Goal: Find specific page/section: Find specific page/section

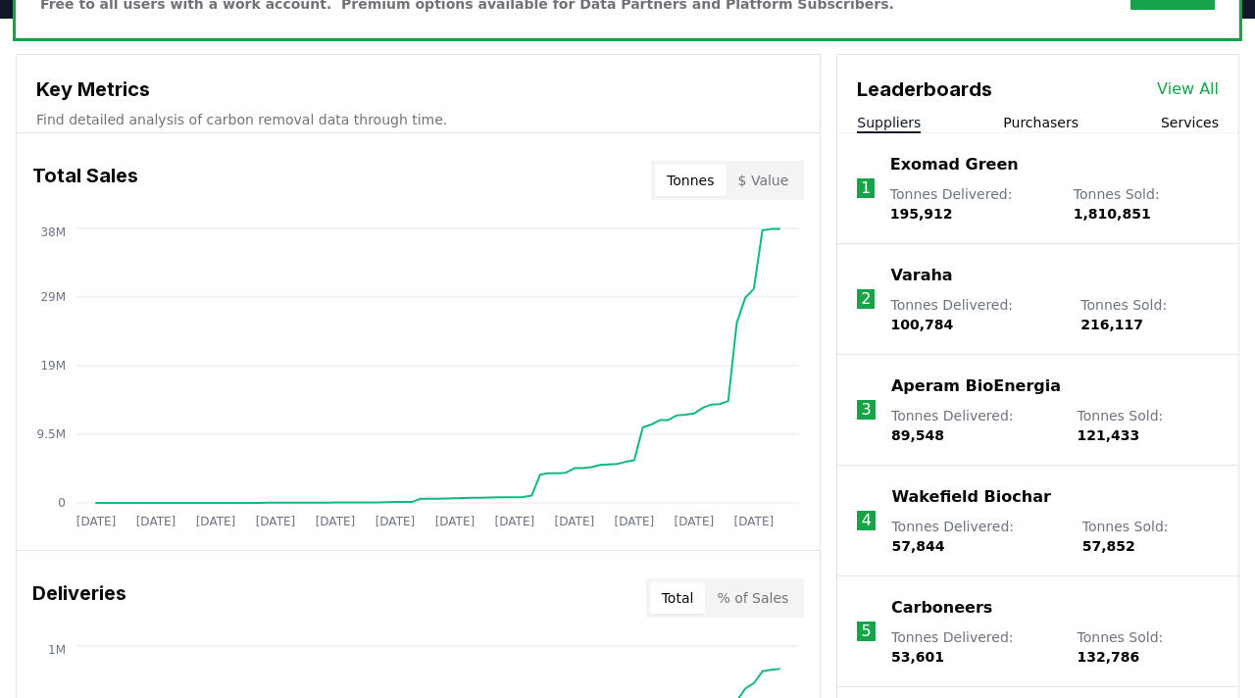
scroll to position [660, 0]
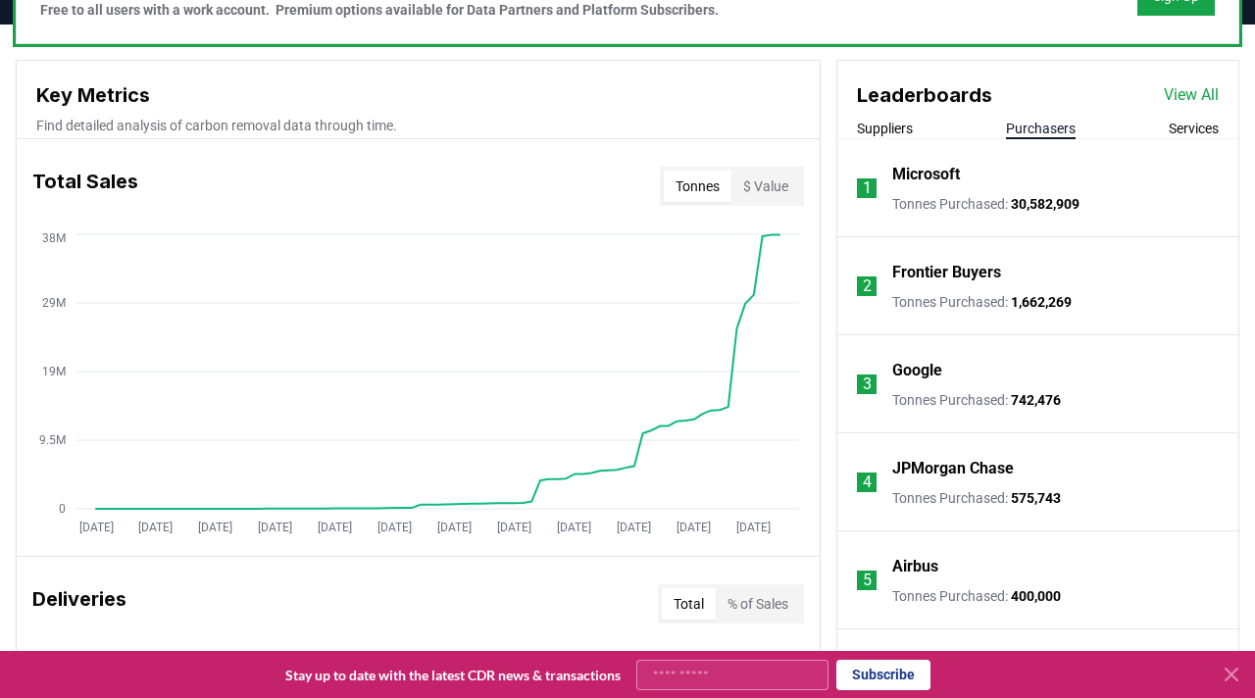
click at [1027, 130] on button "Purchasers" at bounding box center [1041, 129] width 70 height 20
click at [913, 126] on button "Suppliers" at bounding box center [885, 129] width 56 height 20
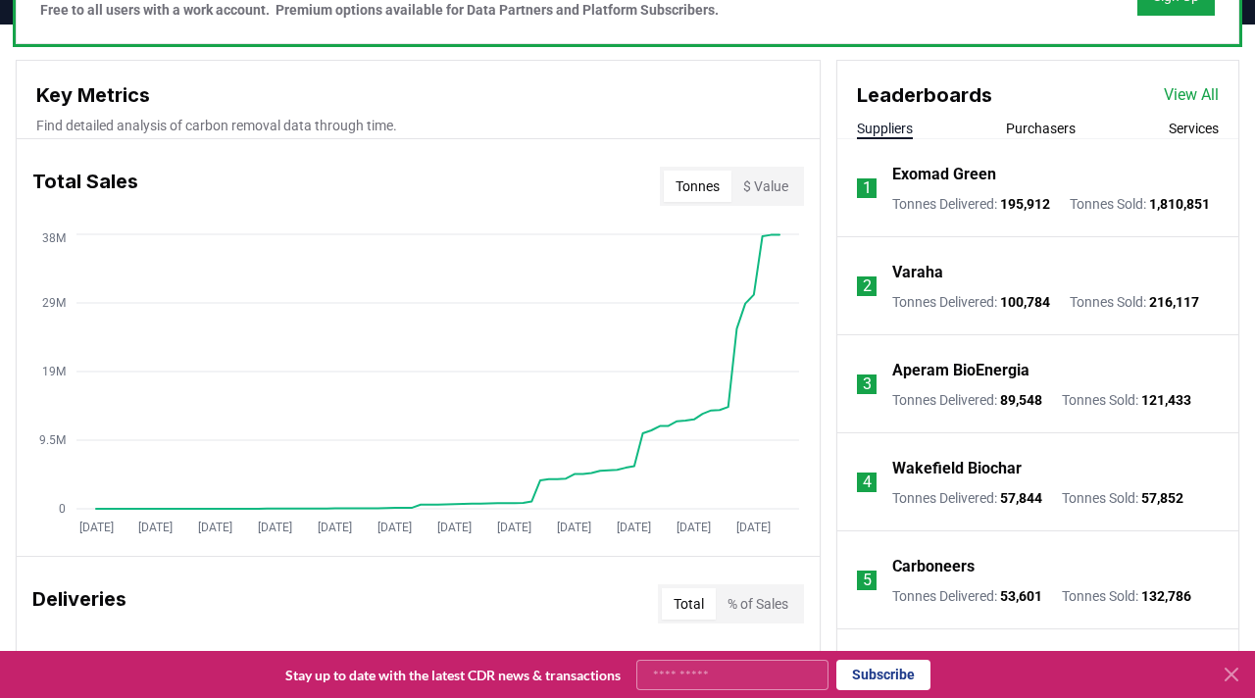
click at [991, 382] on p "Aperam BioEnergia" at bounding box center [960, 371] width 137 height 24
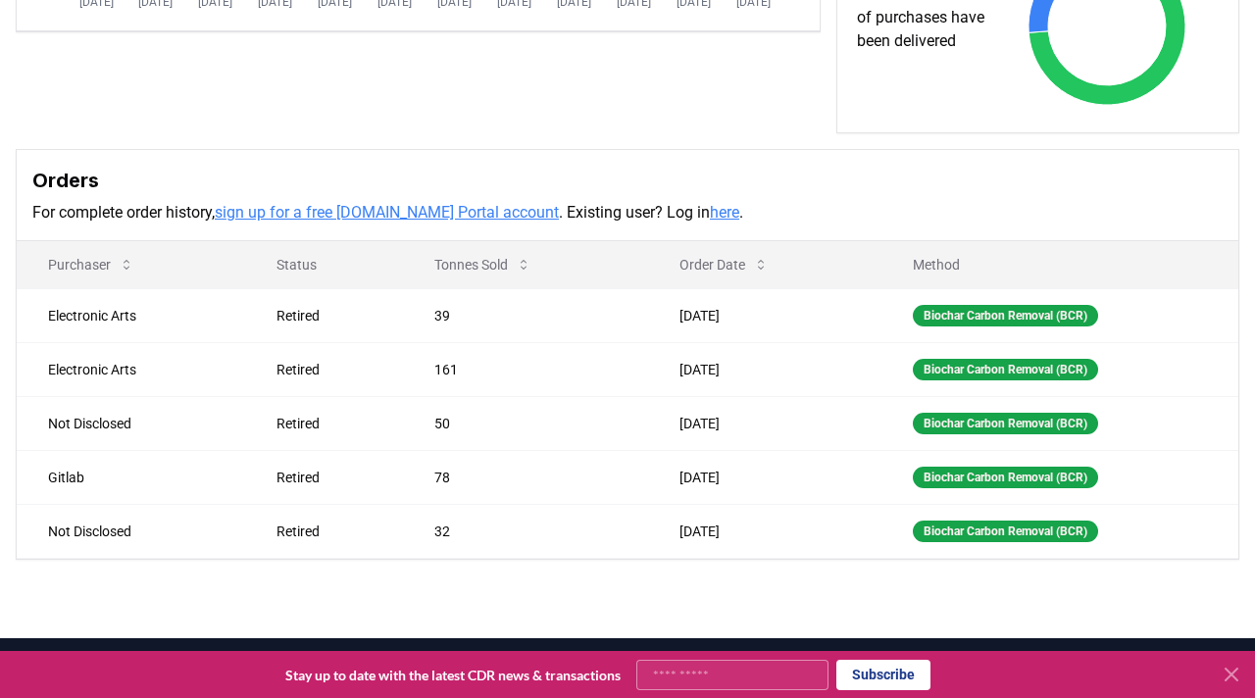
scroll to position [533, 0]
